Goal: Find specific page/section: Find specific page/section

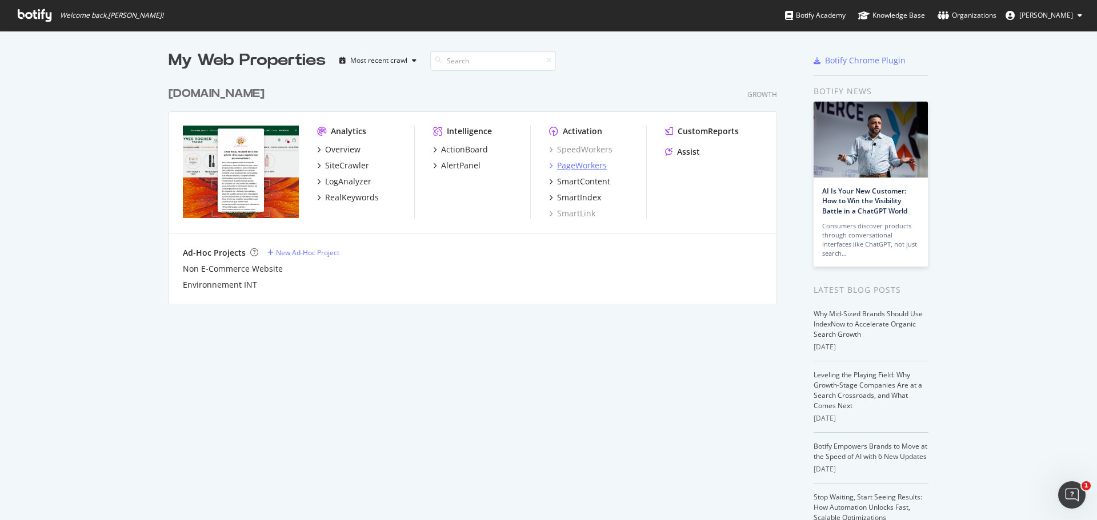
click at [585, 168] on div "PageWorkers" at bounding box center [582, 165] width 50 height 11
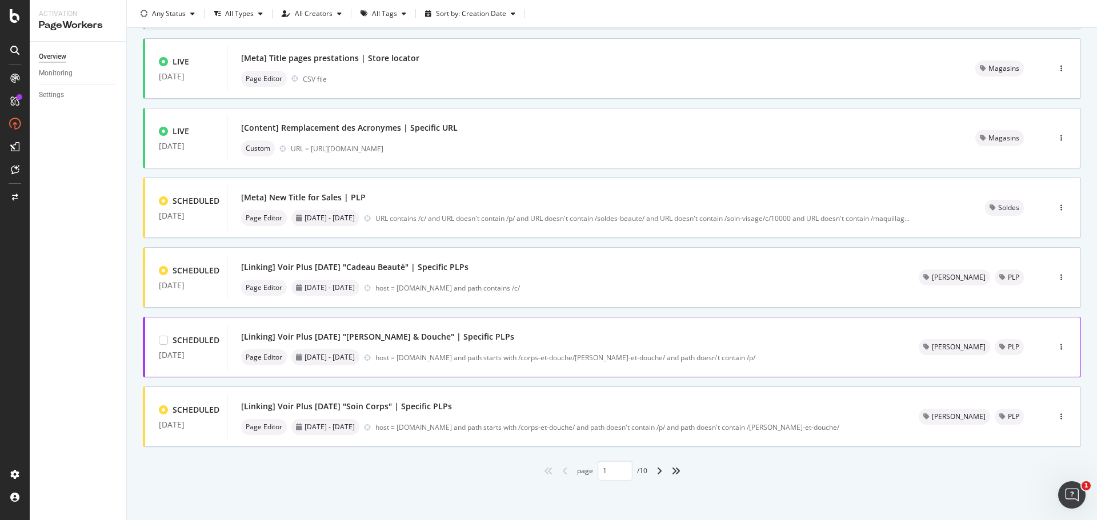
scroll to position [345, 0]
click at [656, 472] on icon "angle-right" at bounding box center [659, 470] width 6 height 9
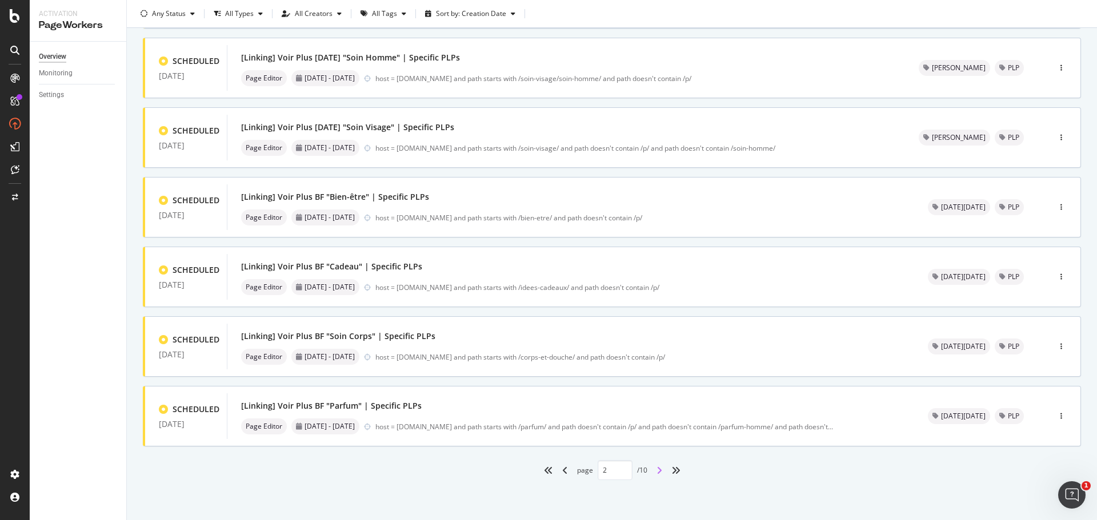
click at [657, 470] on icon "angle-right" at bounding box center [659, 470] width 6 height 9
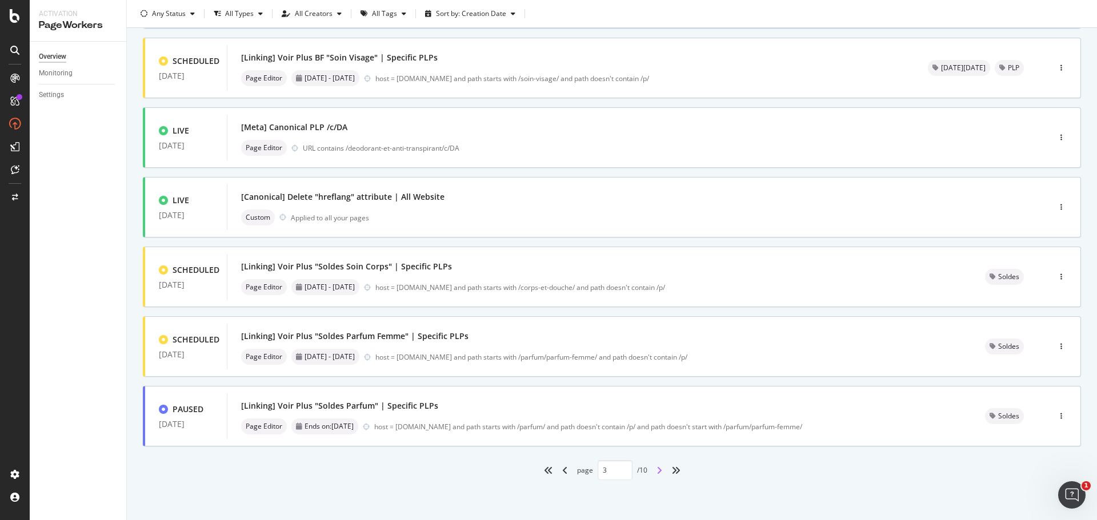
click at [657, 470] on icon "angle-right" at bounding box center [659, 470] width 6 height 9
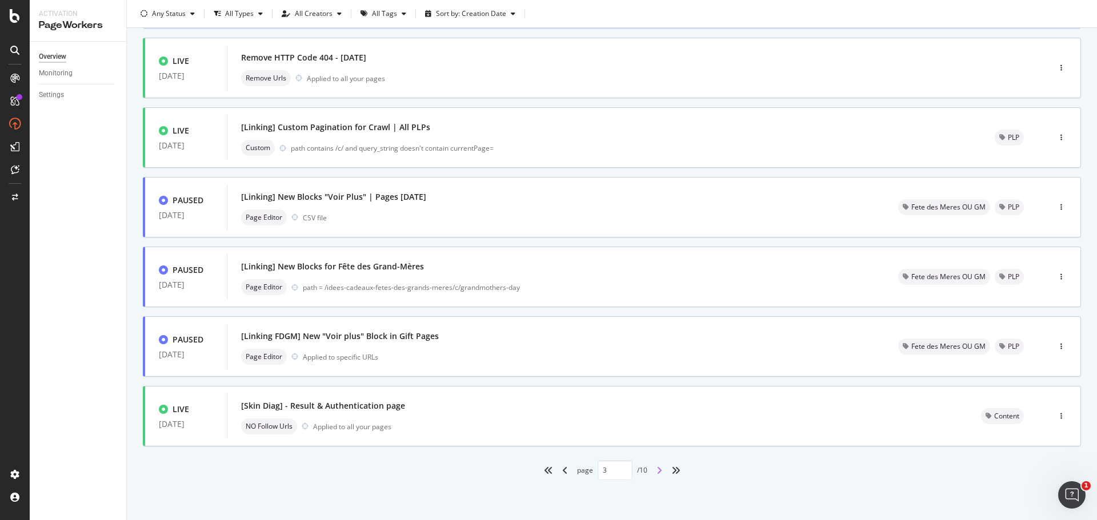
type input "4"
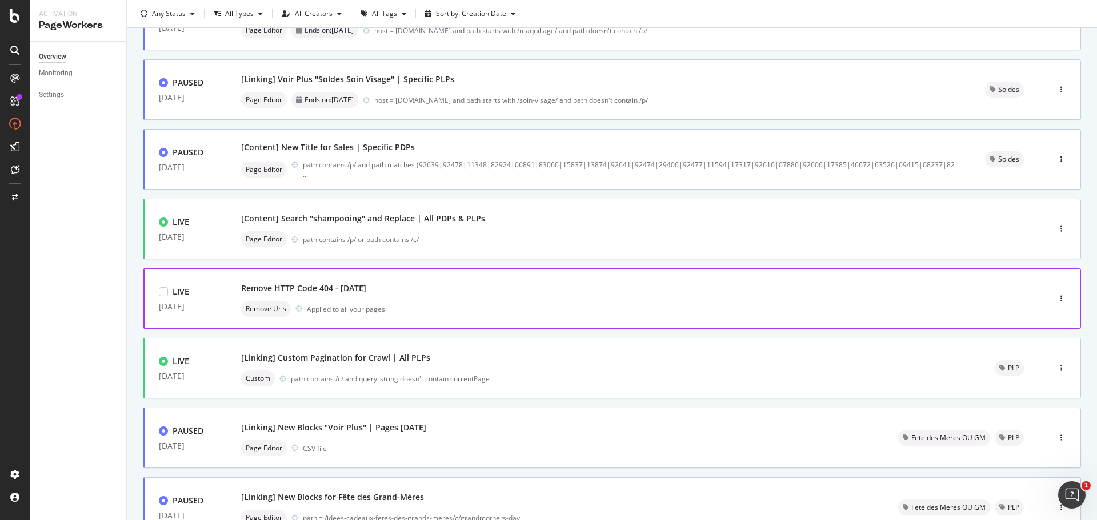
scroll to position [171, 0]
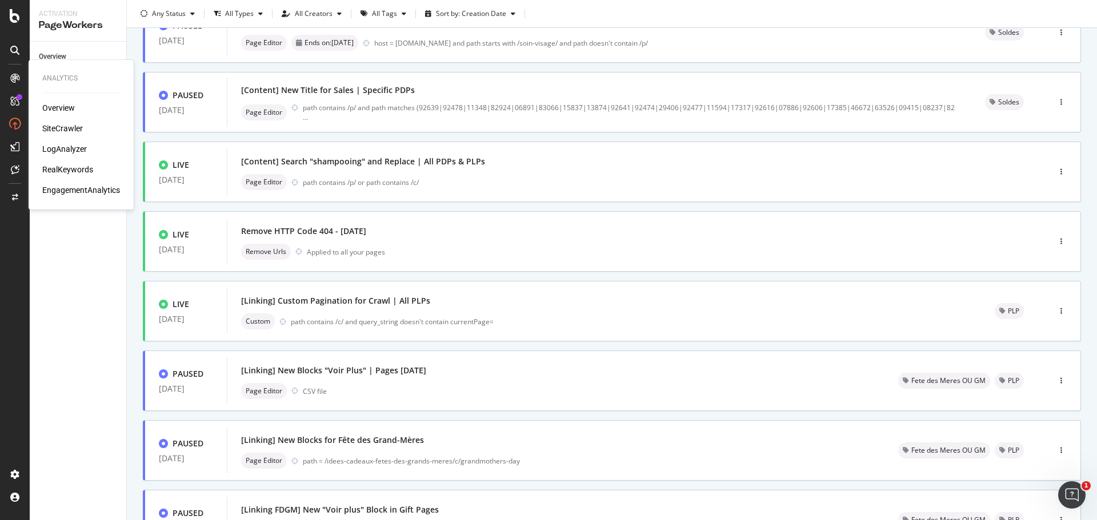
click at [69, 126] on div "SiteCrawler" at bounding box center [62, 128] width 41 height 11
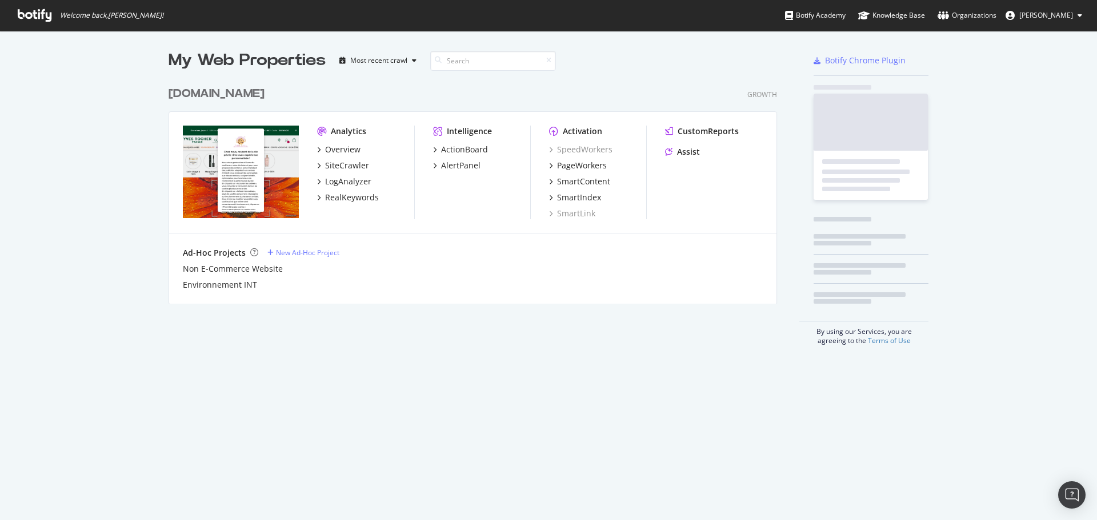
scroll to position [512, 1080]
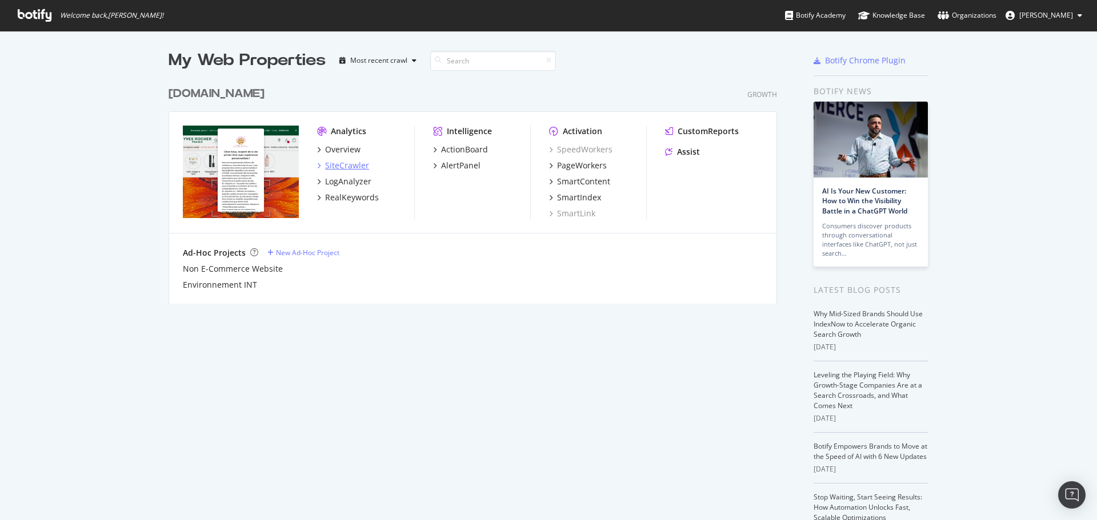
click at [343, 167] on div "SiteCrawler" at bounding box center [347, 165] width 44 height 11
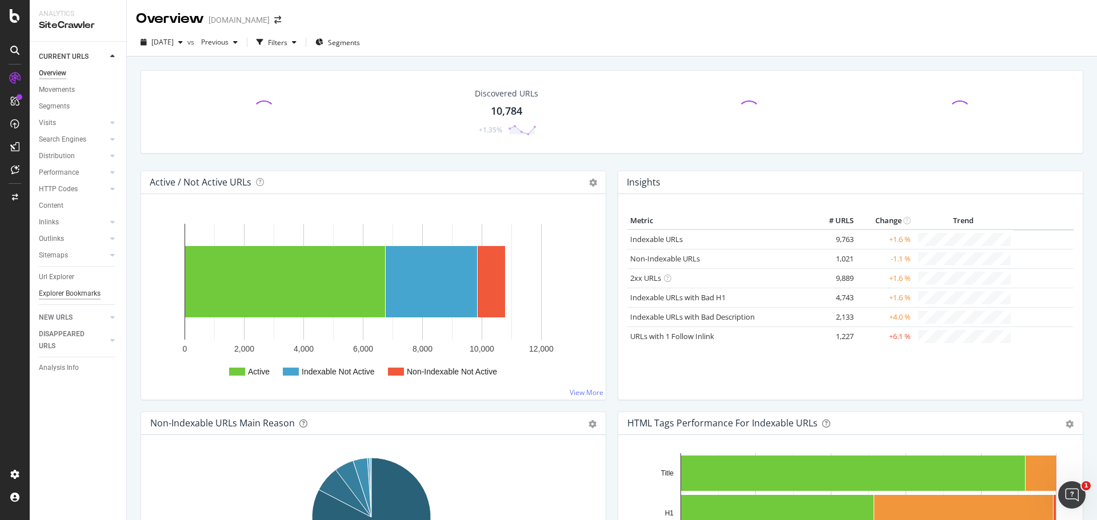
click at [75, 291] on div "Explorer Bookmarks" at bounding box center [70, 294] width 62 height 12
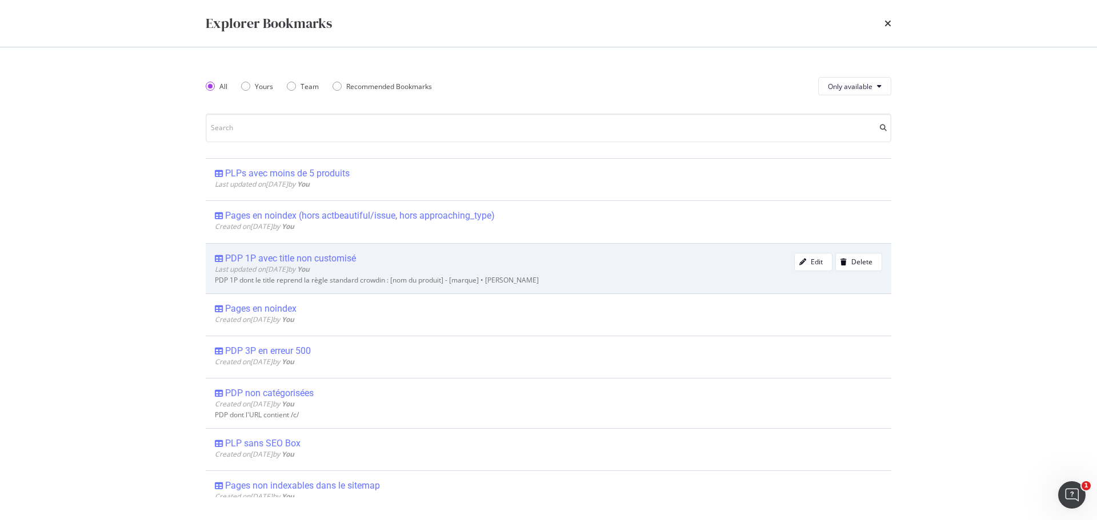
click at [297, 259] on div "PDP 1P avec title non customisé" at bounding box center [290, 258] width 131 height 11
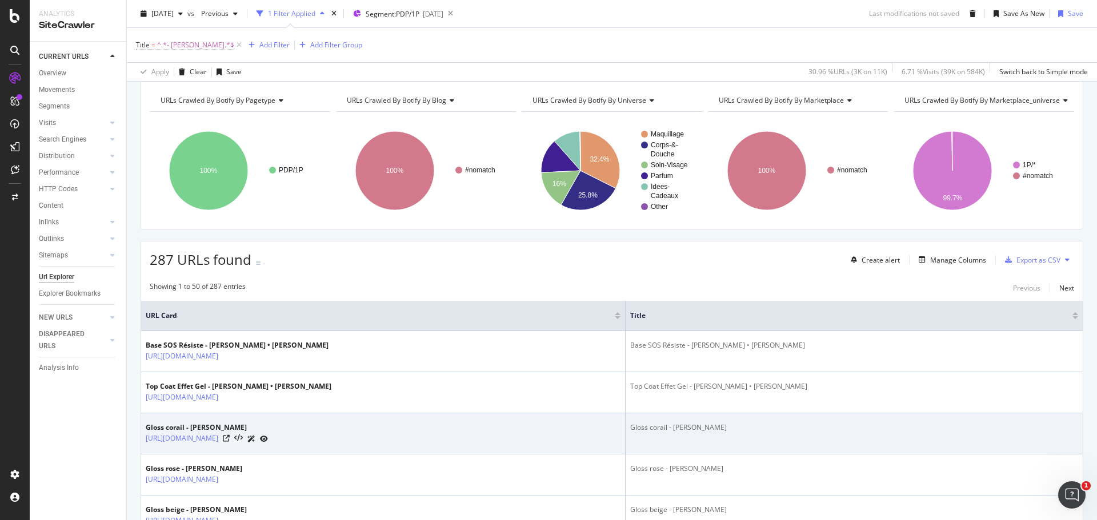
scroll to position [57, 0]
